Goal: Information Seeking & Learning: Learn about a topic

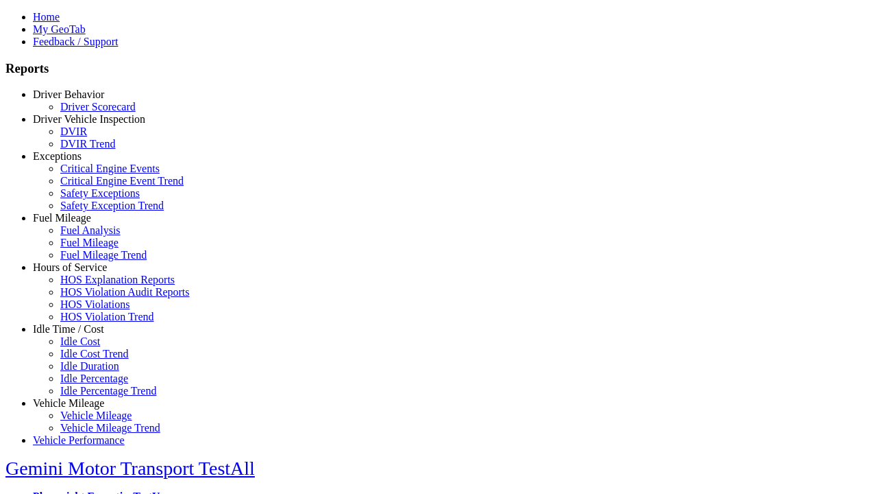
click at [79, 162] on link "Exceptions" at bounding box center [57, 156] width 49 height 12
click at [89, 186] on link "Critical Engine Event Trend" at bounding box center [121, 181] width 123 height 12
select select
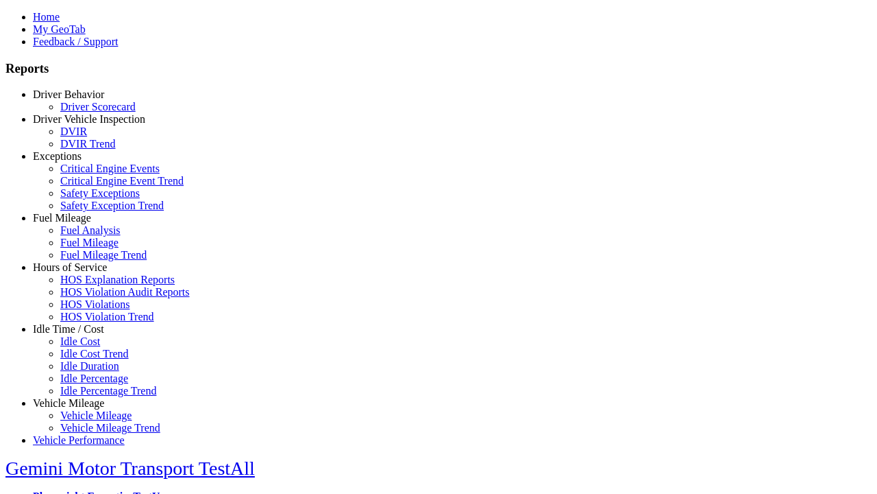
select select
